Goal: Information Seeking & Learning: Learn about a topic

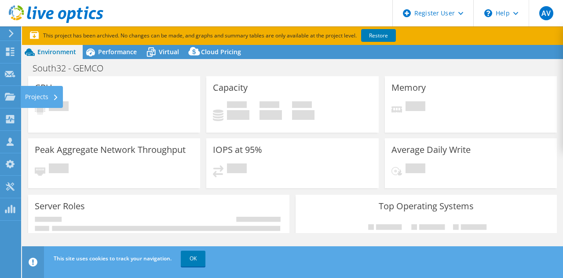
select select "USD"
select select "[GEOGRAPHIC_DATA]"
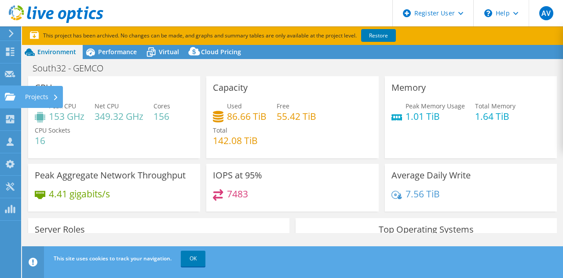
drag, startPoint x: 0, startPoint y: 0, endPoint x: 6, endPoint y: 102, distance: 102.3
click at [6, 102] on div at bounding box center [10, 98] width 11 height 10
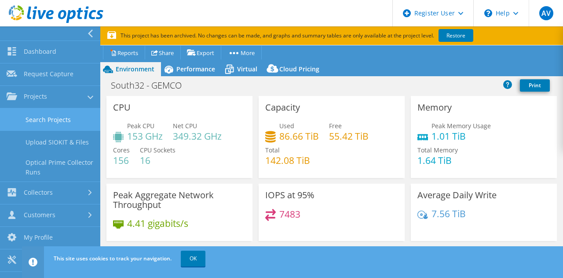
click at [51, 122] on link "Search Projects" at bounding box center [50, 119] width 100 height 22
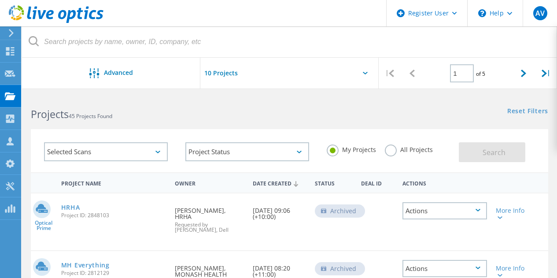
click at [396, 153] on div "All Projects" at bounding box center [409, 150] width 48 height 13
click at [391, 146] on label "All Projects" at bounding box center [409, 148] width 48 height 8
click at [0, 0] on input "All Projects" at bounding box center [0, 0] width 0 height 0
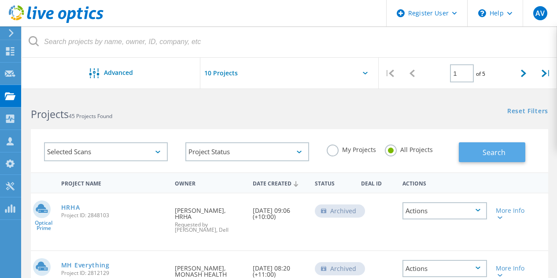
click at [502, 158] on button "Search" at bounding box center [492, 152] width 66 height 20
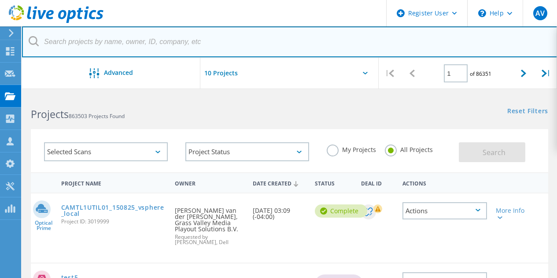
click at [108, 37] on input "text" at bounding box center [289, 41] width 535 height 31
paste input "1451395"
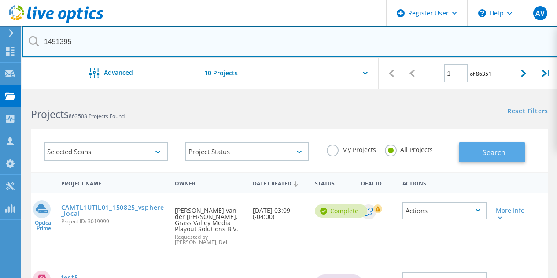
type input "1451395"
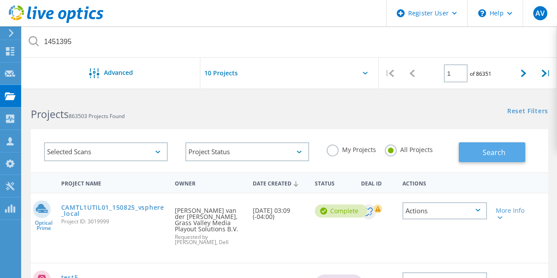
click at [519, 154] on button "Search" at bounding box center [492, 152] width 66 height 20
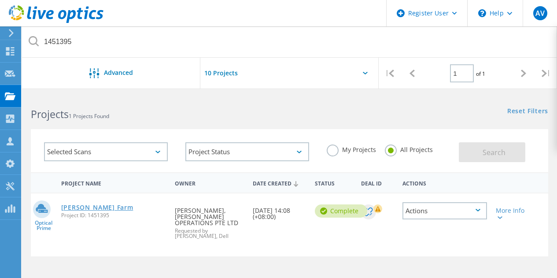
click at [108, 206] on link "[PERSON_NAME] Farm" at bounding box center [97, 207] width 72 height 6
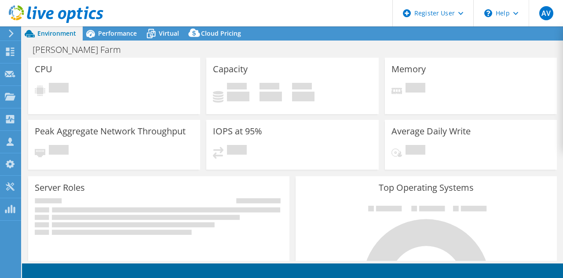
select select "[GEOGRAPHIC_DATA]"
select select "USD"
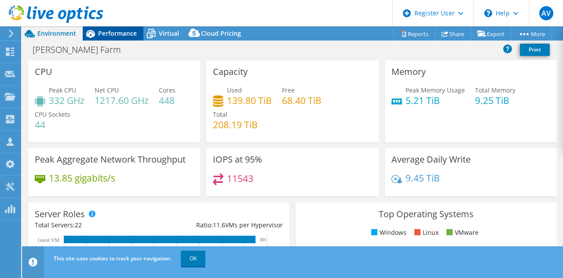
click at [123, 33] on span "Performance" at bounding box center [117, 33] width 39 height 8
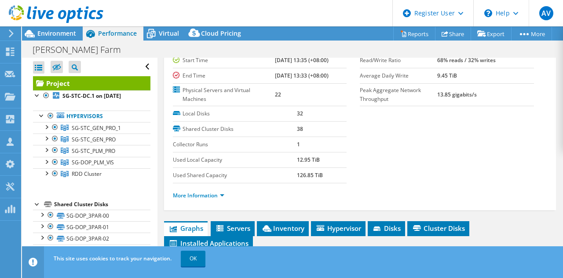
scroll to position [176, 0]
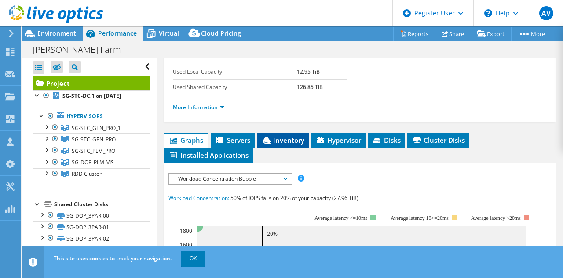
click at [283, 138] on span "Inventory" at bounding box center [282, 140] width 43 height 9
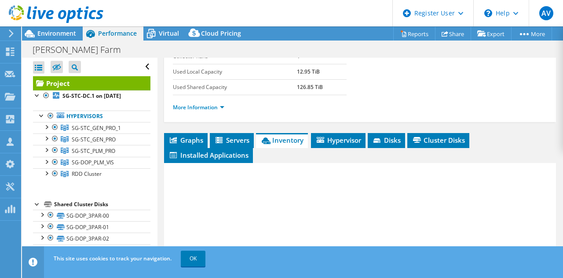
scroll to position [264, 0]
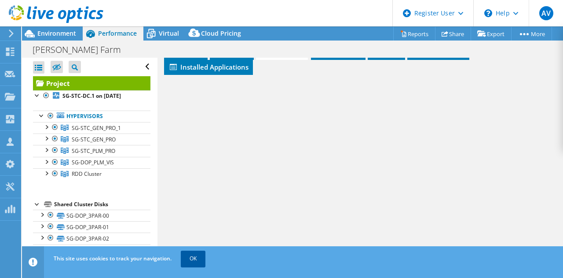
click at [194, 260] on link "OK" at bounding box center [193, 258] width 25 height 16
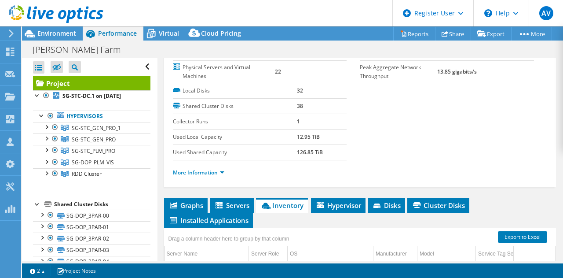
scroll to position [151, 0]
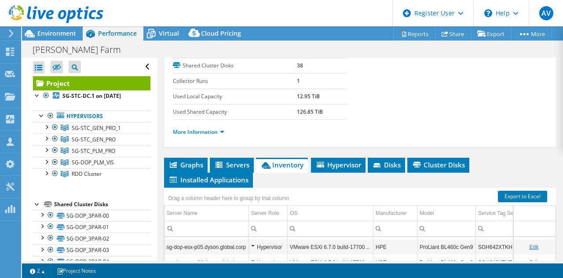
click at [388, 157] on div "Project Details Prepared for: [PERSON_NAME], [PERSON_NAME][EMAIL_ADDRESS][PERSO…" at bounding box center [361, 149] width 406 height 487
click at [388, 159] on li "Disks" at bounding box center [386, 165] width 37 height 15
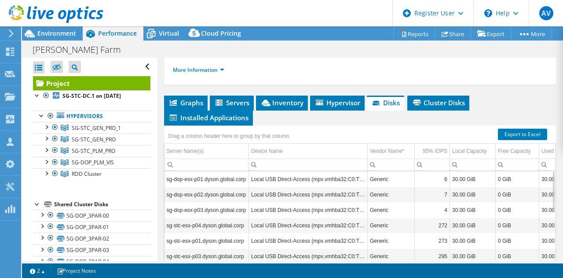
scroll to position [212, 0]
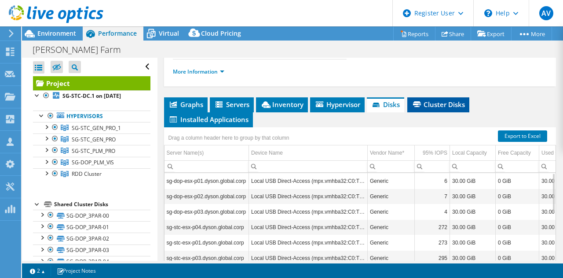
click at [425, 105] on span "Cluster Disks" at bounding box center [438, 104] width 53 height 9
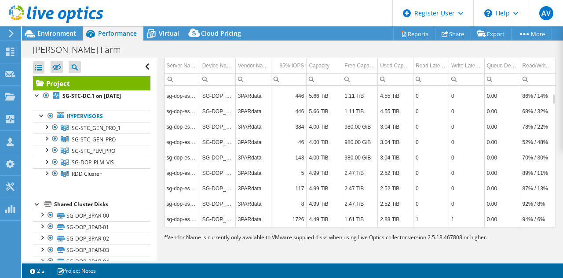
scroll to position [300, 0]
click at [243, 92] on td "3PARdata" at bounding box center [254, 94] width 36 height 15
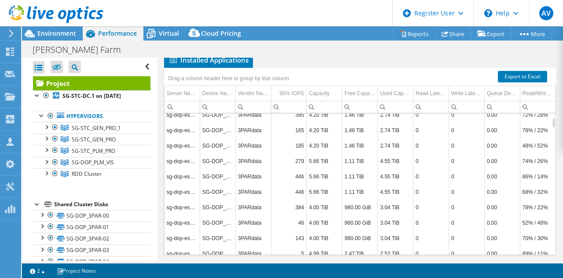
scroll to position [256, 0]
